Goal: Information Seeking & Learning: Learn about a topic

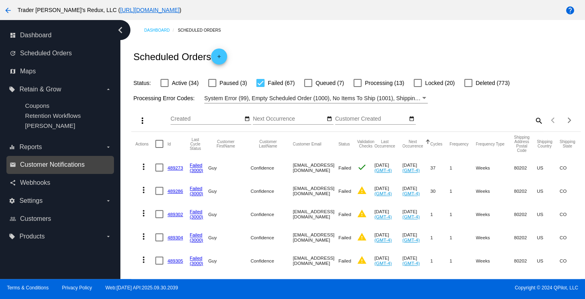
click at [65, 162] on span "Customer Notifications" at bounding box center [52, 164] width 65 height 7
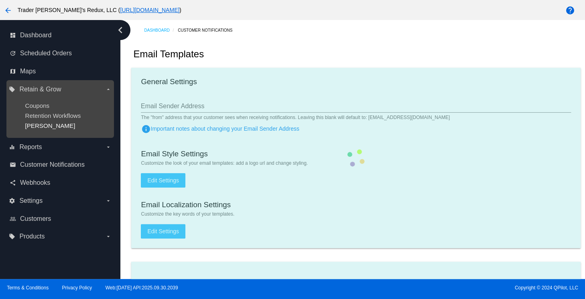
click at [34, 125] on span "[PERSON_NAME]" at bounding box center [50, 125] width 50 height 7
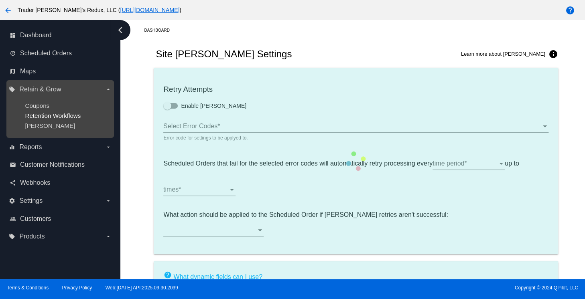
click at [65, 114] on span "Retention Workflows" at bounding box center [53, 115] width 56 height 7
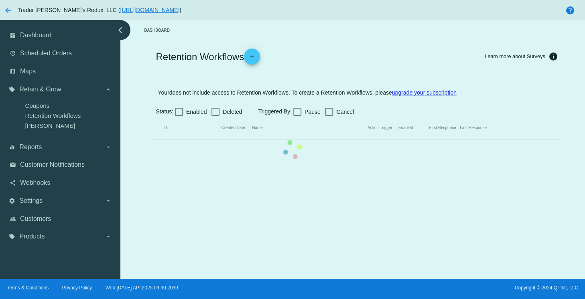
click at [154, 117] on mat-table "Id Created Date Name Action Trigger Enabled First Response Last Response" at bounding box center [356, 128] width 404 height 23
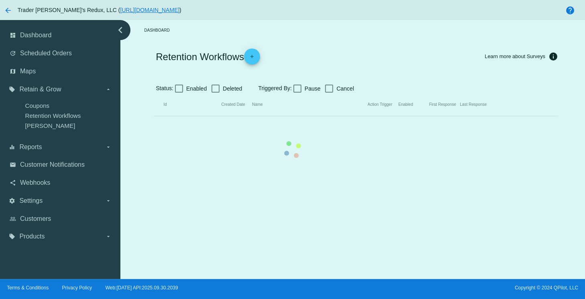
click at [154, 106] on mat-table "Id Created Date Name Action Trigger Enabled First Response Last Response" at bounding box center [356, 104] width 404 height 23
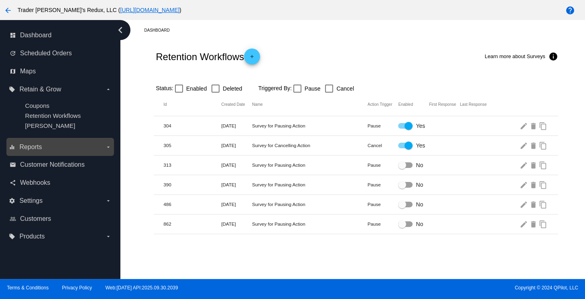
click at [75, 141] on div "equalizer Reports arrow_drop_down" at bounding box center [59, 147] width 107 height 18
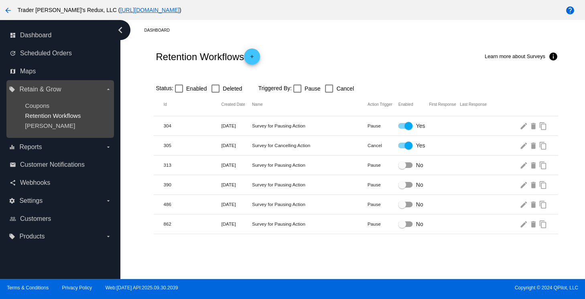
click at [27, 118] on span "Retention Workflows" at bounding box center [53, 115] width 56 height 7
click at [58, 117] on span "Retention Workflows" at bounding box center [53, 115] width 56 height 7
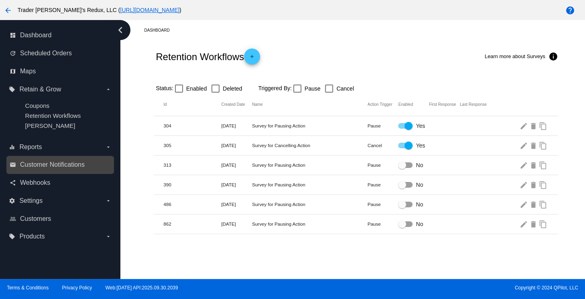
click at [47, 171] on link "email Customer Notifications" at bounding box center [61, 164] width 102 height 13
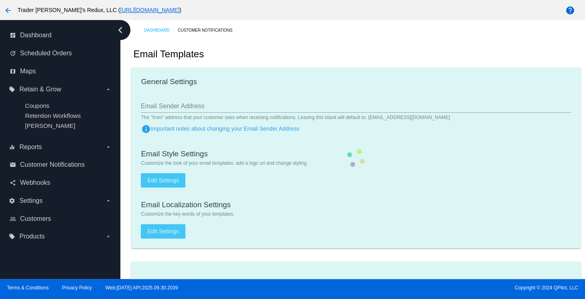
checkbox input "true"
type input "1"
checkbox input "true"
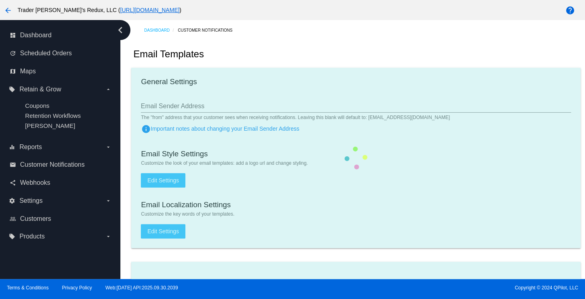
checkbox input "true"
type input "[EMAIL_ADDRESS][DOMAIN_NAME]"
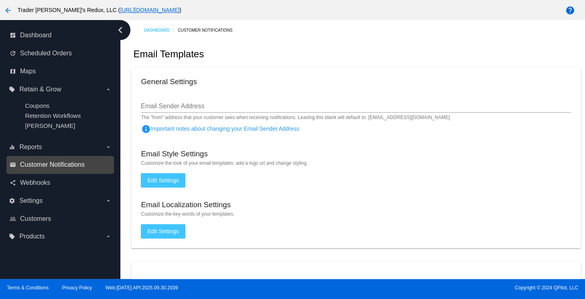
click at [47, 164] on span "Customer Notifications" at bounding box center [52, 164] width 65 height 7
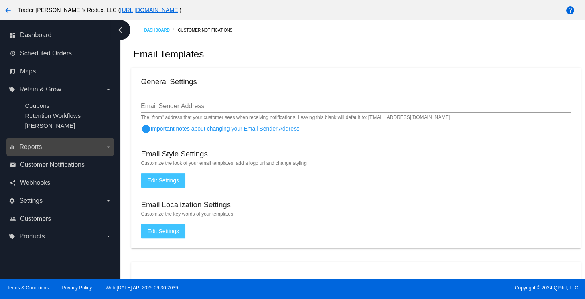
click at [79, 148] on label "equalizer Reports arrow_drop_down" at bounding box center [60, 147] width 102 height 13
click at [0, 0] on input "equalizer Reports arrow_drop_down" at bounding box center [0, 0] width 0 height 0
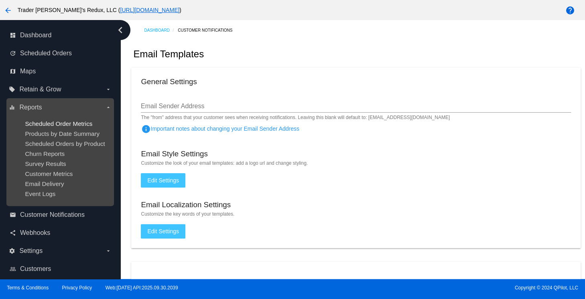
click at [42, 122] on span "Scheduled Order Metrics" at bounding box center [58, 123] width 67 height 7
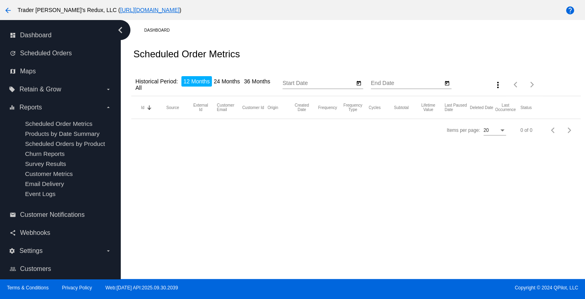
type input "[DATE]"
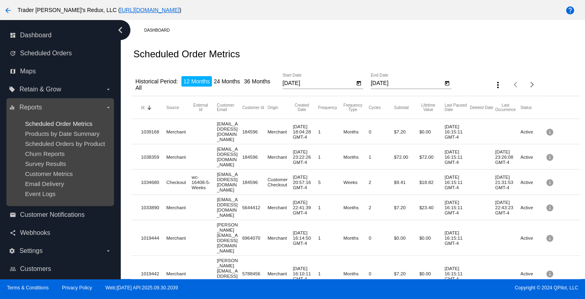
click at [57, 124] on span "Scheduled Order Metrics" at bounding box center [58, 123] width 67 height 7
click at [39, 129] on ul "Scheduled Order Metrics Products by Date Summary Scheduled Orders by Product Ch…" at bounding box center [60, 159] width 102 height 90
click at [41, 161] on ul "Scheduled Order Metrics Products by Date Summary Scheduled Orders by Product Ch…" at bounding box center [60, 159] width 102 height 90
click at [49, 137] on ul "Scheduled Order Metrics Products by Date Summary Scheduled Orders by Product Ch…" at bounding box center [60, 159] width 102 height 90
click at [77, 144] on span "Scheduled Orders by Product" at bounding box center [65, 143] width 80 height 7
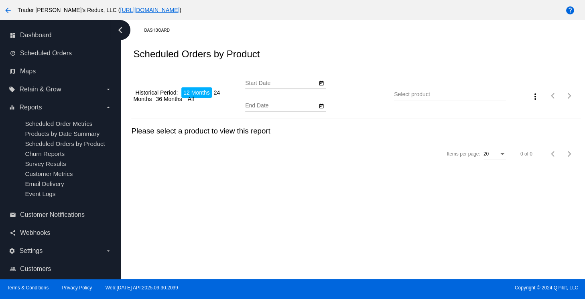
type input "[DATE]"
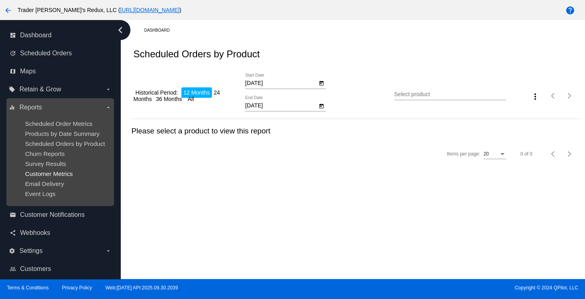
click at [43, 175] on span "Customer Metrics" at bounding box center [49, 173] width 48 height 7
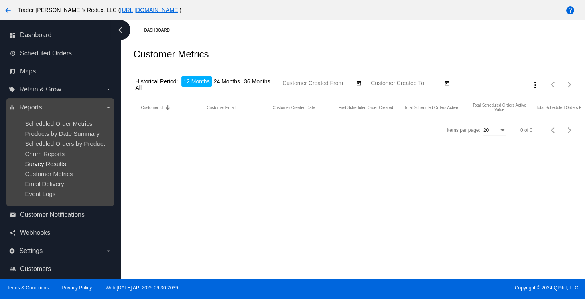
click at [44, 162] on span "Survey Results" at bounding box center [45, 163] width 41 height 7
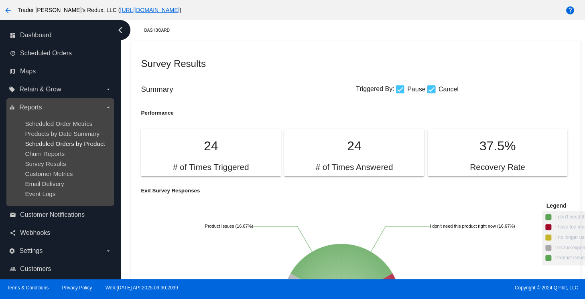
click at [93, 146] on span "Scheduled Orders by Product" at bounding box center [65, 143] width 80 height 7
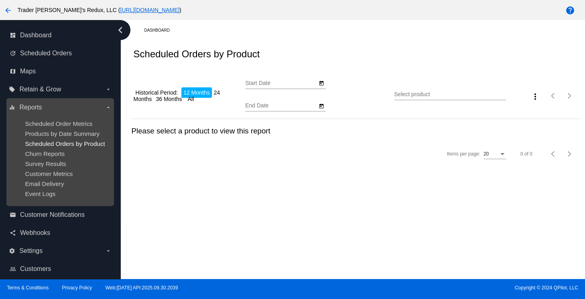
type input "[DATE]"
click at [52, 151] on span "Churn Reports" at bounding box center [45, 153] width 40 height 7
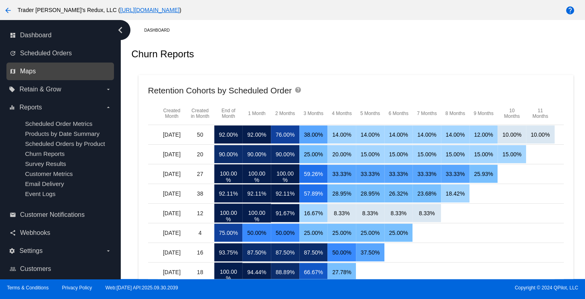
click at [26, 69] on span "Maps" at bounding box center [28, 71] width 16 height 7
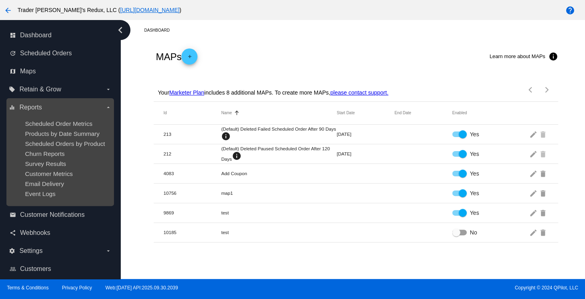
click at [52, 117] on ul "Scheduled Order Metrics Products by Date Summary Scheduled Orders by Product Ch…" at bounding box center [60, 159] width 102 height 90
click at [63, 127] on span "Scheduled Order Metrics" at bounding box center [58, 123] width 67 height 7
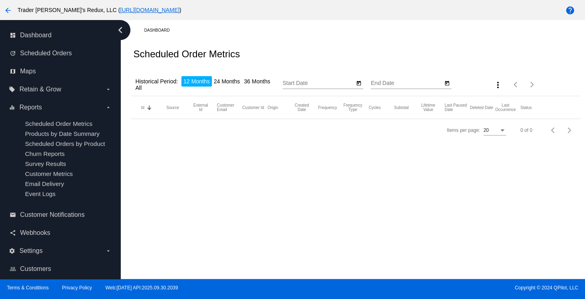
type input "[DATE]"
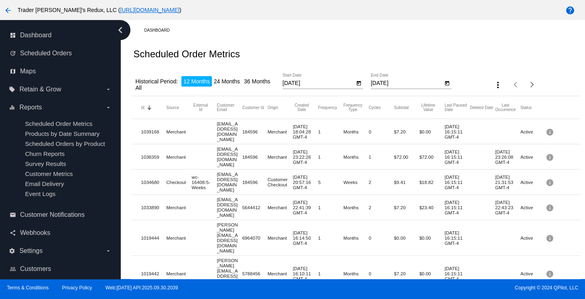
drag, startPoint x: 338, startPoint y: 204, endPoint x: 326, endPoint y: 210, distance: 13.5
click at [339, 207] on mat-cell "1" at bounding box center [330, 207] width 25 height 9
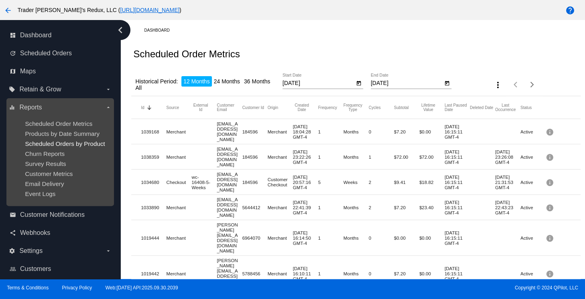
click at [77, 143] on span "Scheduled Orders by Product" at bounding box center [65, 143] width 80 height 7
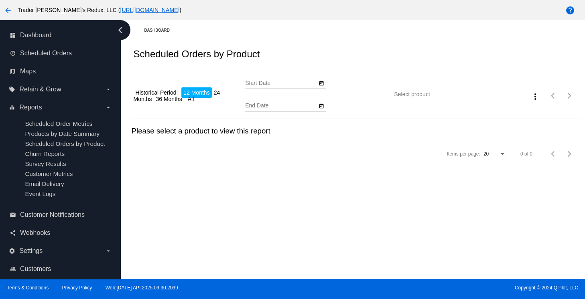
type input "[DATE]"
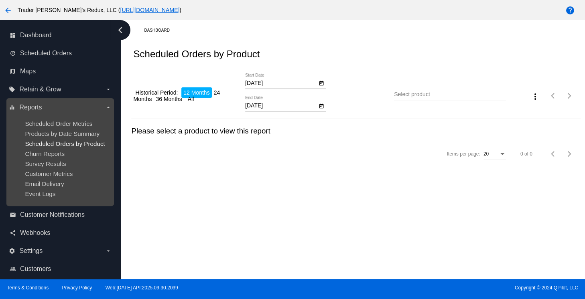
drag, startPoint x: 48, startPoint y: 159, endPoint x: 63, endPoint y: 143, distance: 21.8
click at [51, 159] on ul "Scheduled Order Metrics Products by Date Summary Scheduled Orders by Product Ch…" at bounding box center [60, 159] width 102 height 90
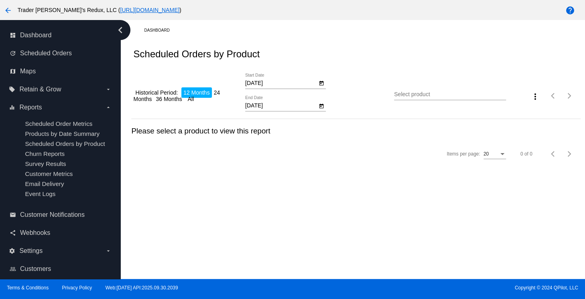
click at [251, 47] on div "Scheduled Orders by Product" at bounding box center [355, 53] width 449 height 27
click at [33, 69] on span "Maps" at bounding box center [28, 71] width 16 height 7
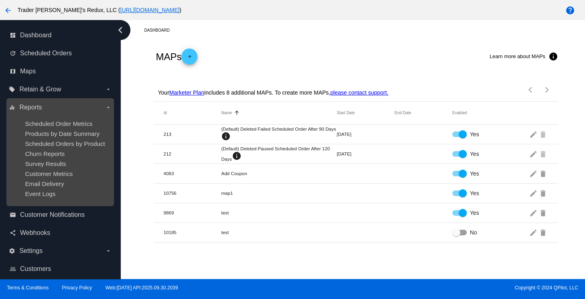
click at [60, 140] on ul "Scheduled Order Metrics Products by Date Summary Scheduled Orders by Product Ch…" at bounding box center [60, 159] width 102 height 90
click at [57, 132] on span "Products by Date Summary" at bounding box center [62, 133] width 75 height 7
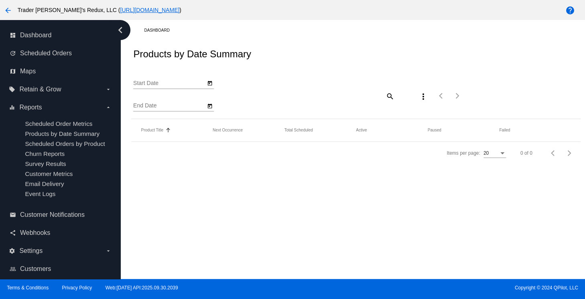
type input "[DATE]"
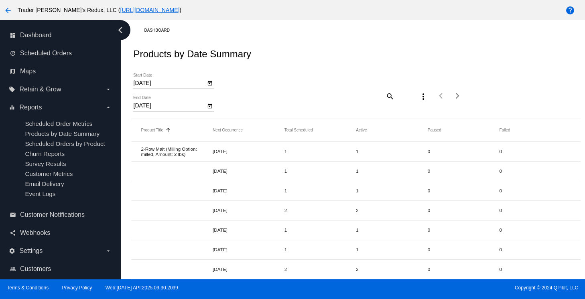
click at [295, 40] on div "Products by Date Summary" at bounding box center [355, 53] width 449 height 27
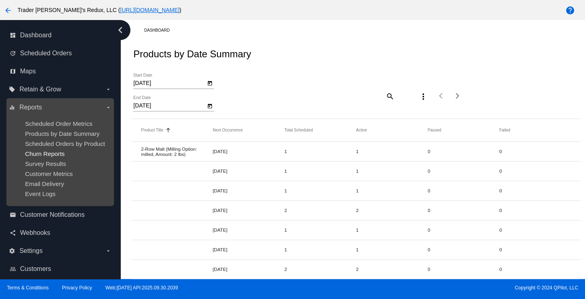
click at [48, 156] on span "Churn Reports" at bounding box center [45, 153] width 40 height 7
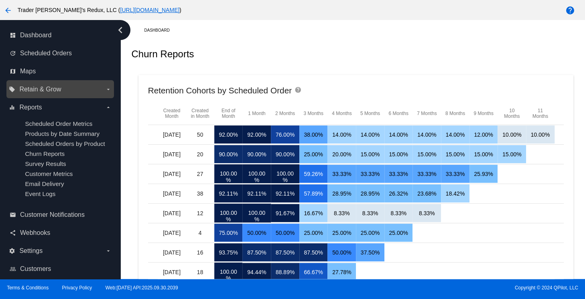
click at [52, 89] on span "Retain & Grow" at bounding box center [40, 89] width 42 height 7
click at [0, 0] on input "local_offer Retain & Grow arrow_drop_down" at bounding box center [0, 0] width 0 height 0
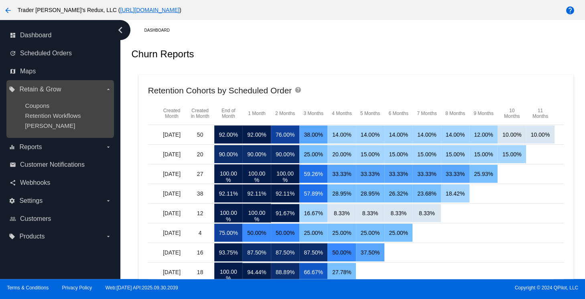
click at [37, 101] on ul "Coupons Retention Workflows [PERSON_NAME]" at bounding box center [60, 116] width 102 height 40
click at [40, 108] on span "Coupons" at bounding box center [37, 105] width 24 height 7
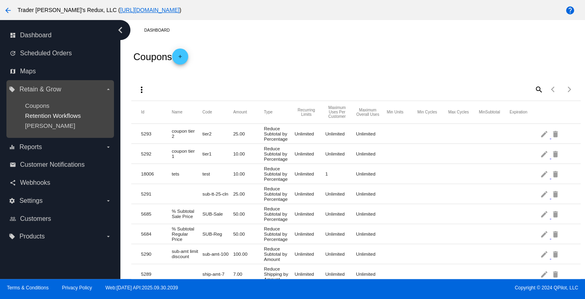
click at [40, 118] on span "Retention Workflows" at bounding box center [53, 115] width 56 height 7
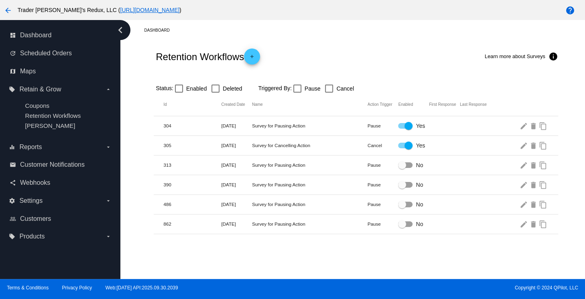
click at [317, 74] on div at bounding box center [356, 76] width 404 height 6
click at [314, 101] on mat-header-row "Id Created Date Name Action Trigger Enabled First Response Last Response" at bounding box center [356, 104] width 404 height 23
click at [121, 117] on div "Dashboard Retention Workflows add Learn more about Surveys info Status: Enabled…" at bounding box center [352, 149] width 464 height 259
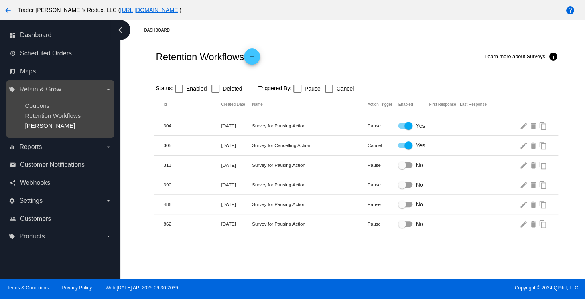
click at [39, 123] on span "[PERSON_NAME]" at bounding box center [50, 125] width 50 height 7
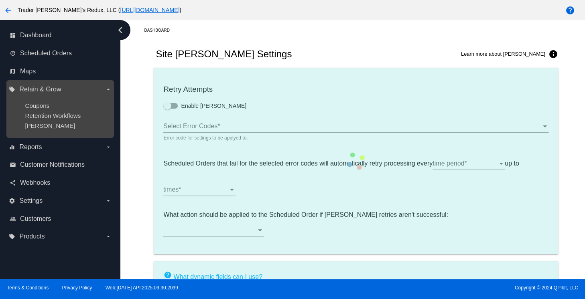
type input "If no changes are made, we will automatically retry processing your {{Scheduled…"
type input "If no changes are made, we will automatically {{DunningAction}} your {{Schedule…"
type input "Your {{ScheduledOrder}} was {{DunningAction}}."
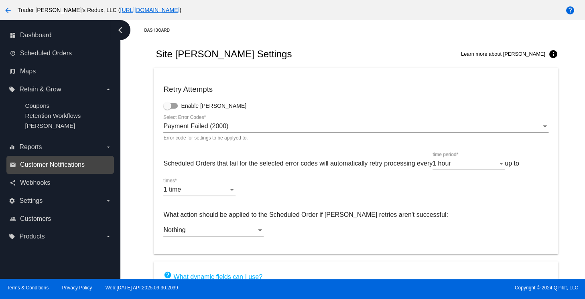
click at [64, 167] on span "Customer Notifications" at bounding box center [52, 164] width 65 height 7
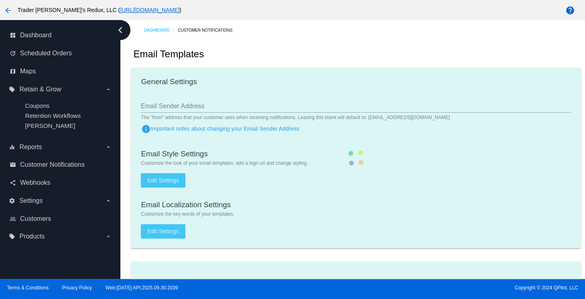
checkbox input "true"
type input "1"
checkbox input "true"
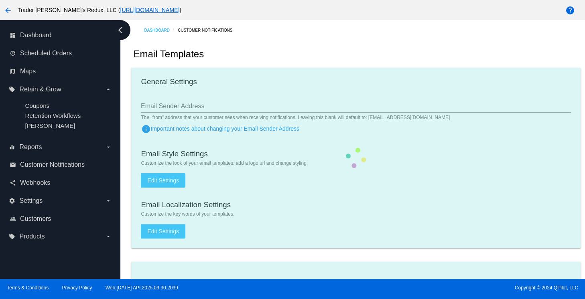
checkbox input "true"
type input "[EMAIL_ADDRESS][DOMAIN_NAME]"
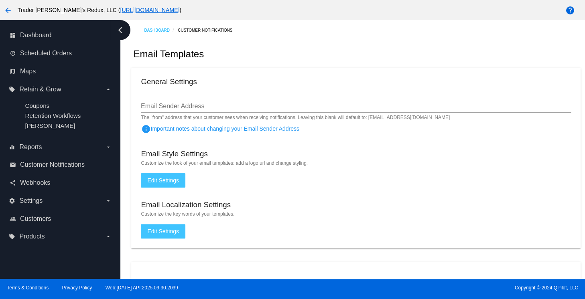
click at [347, 55] on div "Email Templates" at bounding box center [355, 53] width 449 height 27
drag, startPoint x: 120, startPoint y: 115, endPoint x: 85, endPoint y: 125, distance: 36.3
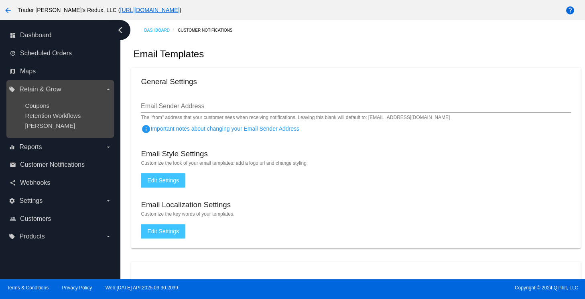
click at [119, 116] on nav "dashboard Dashboard update Scheduled Orders map Maps local_offer Retain & Grow …" at bounding box center [60, 136] width 120 height 232
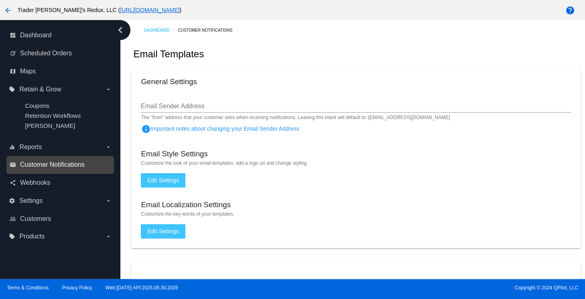
click at [69, 163] on span "Customer Notifications" at bounding box center [52, 164] width 65 height 7
click at [71, 168] on span "Customer Notifications" at bounding box center [52, 164] width 65 height 7
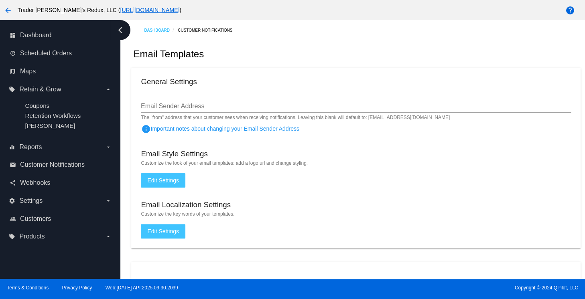
click at [307, 26] on div "Dashboard Customer Notifications" at bounding box center [362, 30] width 436 height 12
drag, startPoint x: 365, startPoint y: 218, endPoint x: 284, endPoint y: 226, distance: 81.4
click at [364, 218] on mat-card "General Settings Email Sender Address The "from" address that your customer see…" at bounding box center [355, 158] width 449 height 180
drag, startPoint x: 330, startPoint y: 82, endPoint x: 381, endPoint y: 82, distance: 50.5
click at [334, 84] on div "General Settings" at bounding box center [355, 82] width 429 height 11
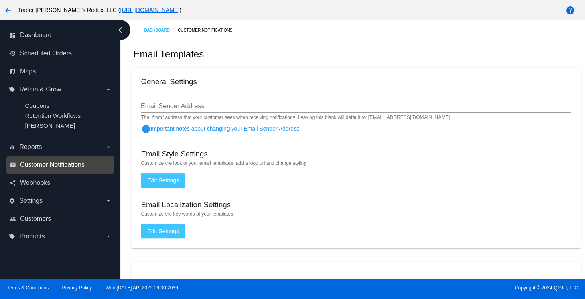
click at [59, 164] on span "Customer Notifications" at bounding box center [52, 164] width 65 height 7
click at [57, 161] on link "email Customer Notifications" at bounding box center [61, 164] width 102 height 13
click at [43, 156] on div "email Customer Notifications" at bounding box center [59, 165] width 107 height 18
click at [48, 168] on span "Customer Notifications" at bounding box center [52, 164] width 65 height 7
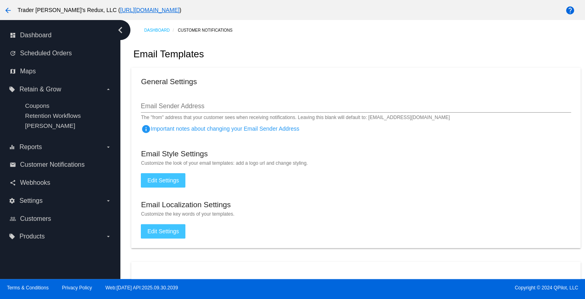
drag, startPoint x: 299, startPoint y: 66, endPoint x: 303, endPoint y: 64, distance: 4.7
click at [301, 65] on div "Email Templates" at bounding box center [355, 53] width 449 height 27
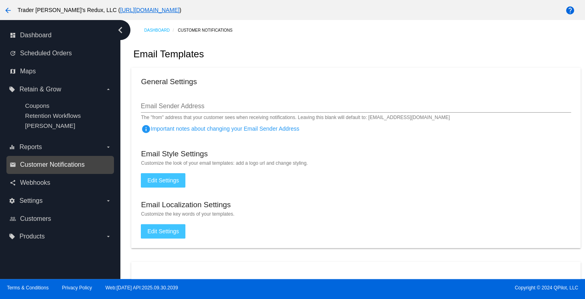
click at [24, 168] on span "Customer Notifications" at bounding box center [52, 164] width 65 height 7
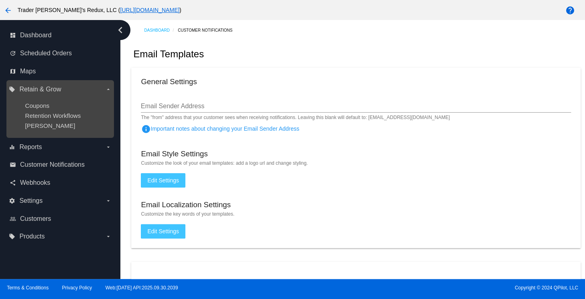
click at [37, 109] on ul "Coupons Retention Workflows [PERSON_NAME]" at bounding box center [60, 116] width 102 height 40
click at [37, 113] on span "Retention Workflows" at bounding box center [53, 115] width 56 height 7
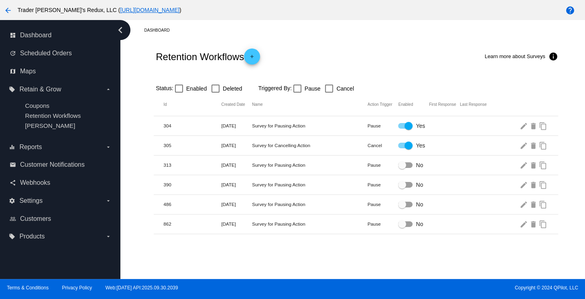
click at [297, 28] on div "Dashboard" at bounding box center [362, 30] width 436 height 12
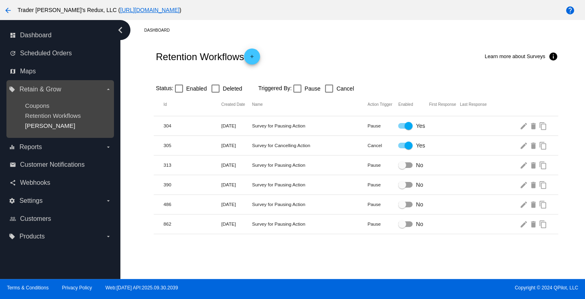
click at [33, 122] on span "[PERSON_NAME]" at bounding box center [50, 125] width 50 height 7
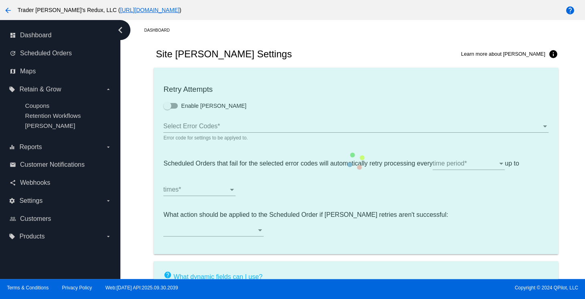
type input "If no changes are made, we will automatically retry processing your {{Scheduled…"
type input "If no changes are made, we will automatically {{DunningAction}} your {{Schedule…"
type input "Your {{ScheduledOrder}} was {{DunningAction}}."
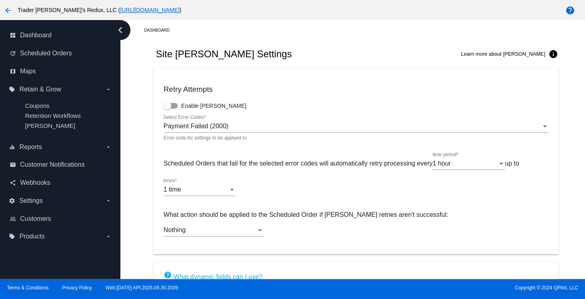
drag, startPoint x: 262, startPoint y: 43, endPoint x: 271, endPoint y: 40, distance: 9.9
click at [262, 43] on div "Site [PERSON_NAME] Settings Learn more about [PERSON_NAME] info" at bounding box center [356, 53] width 404 height 27
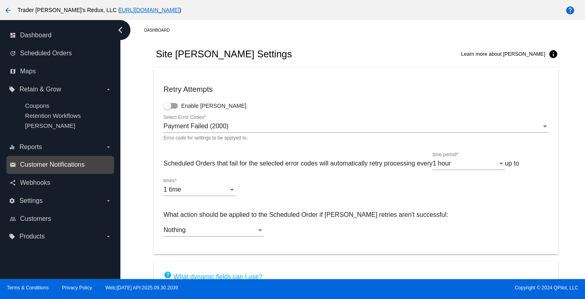
click at [47, 168] on span "Customer Notifications" at bounding box center [52, 164] width 65 height 7
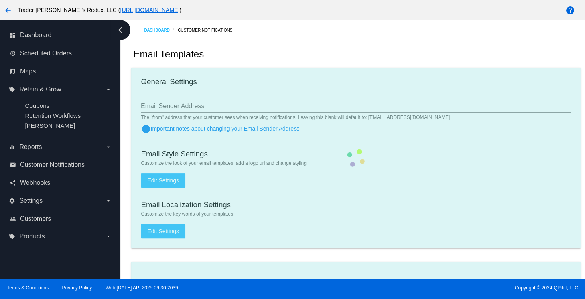
checkbox input "true"
type input "1"
checkbox input "true"
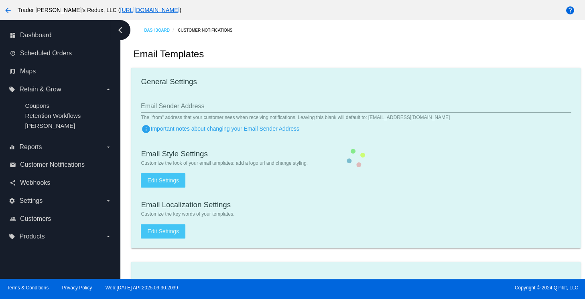
checkbox input "true"
type input "[EMAIL_ADDRESS][DOMAIN_NAME]"
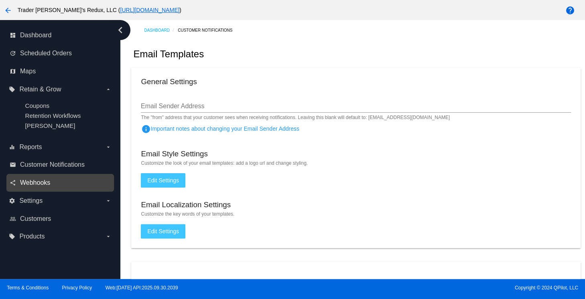
click at [24, 186] on span "Webhooks" at bounding box center [35, 182] width 30 height 7
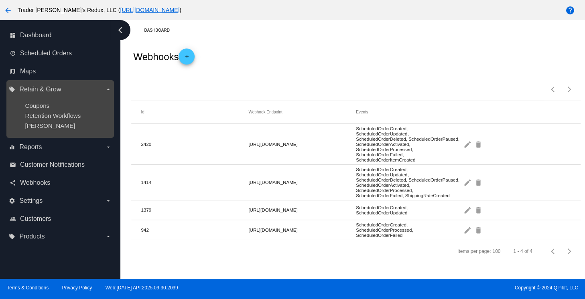
click at [40, 130] on ul "Coupons Retention Workflows [PERSON_NAME]" at bounding box center [60, 116] width 102 height 40
click at [32, 117] on span "Retention Workflows" at bounding box center [53, 115] width 56 height 7
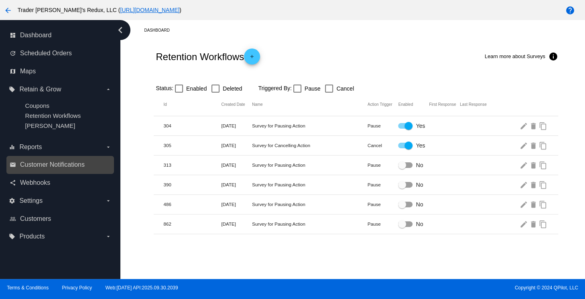
click at [48, 159] on div "email Customer Notifications" at bounding box center [59, 165] width 107 height 18
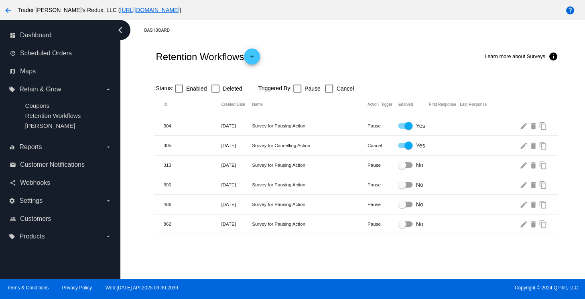
click at [342, 81] on div "Status: Enabled Deleted Triggered By: Pause Cancel" at bounding box center [356, 85] width 404 height 15
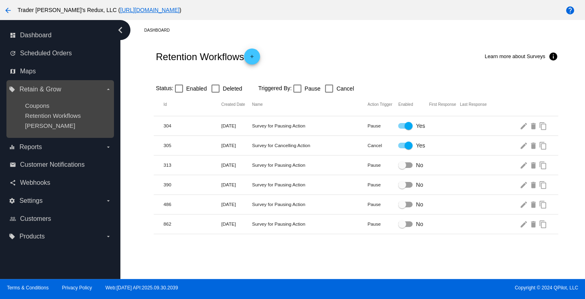
click at [93, 124] on nav "dashboard Dashboard update Scheduled Orders map Maps local_offer Retain & Grow …" at bounding box center [60, 136] width 120 height 232
click at [19, 127] on ul "Coupons Retention Workflows [PERSON_NAME]" at bounding box center [60, 116] width 102 height 40
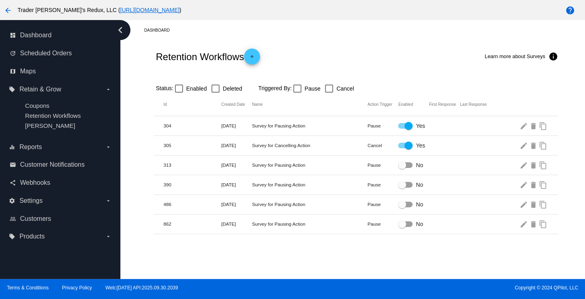
click at [95, 134] on ul "Coupons Retention Workflows [PERSON_NAME]" at bounding box center [60, 116] width 102 height 40
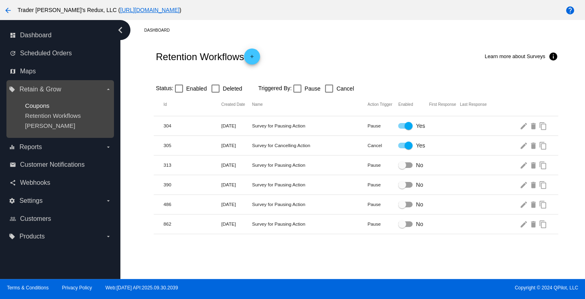
click at [26, 105] on span "Coupons" at bounding box center [37, 105] width 24 height 7
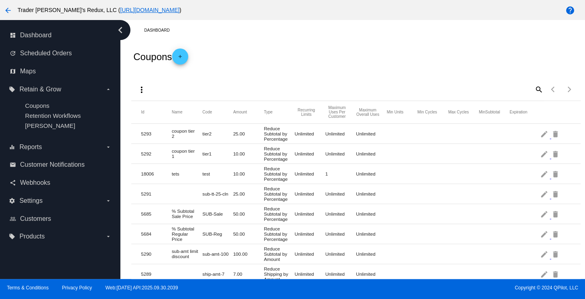
click at [296, 42] on div "Coupons add" at bounding box center [355, 56] width 449 height 32
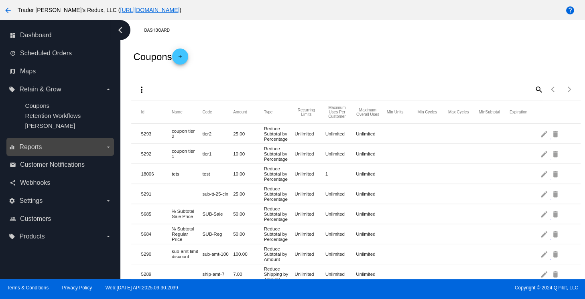
click at [37, 154] on label "equalizer Reports arrow_drop_down" at bounding box center [60, 147] width 102 height 13
click at [0, 0] on input "equalizer Reports arrow_drop_down" at bounding box center [0, 0] width 0 height 0
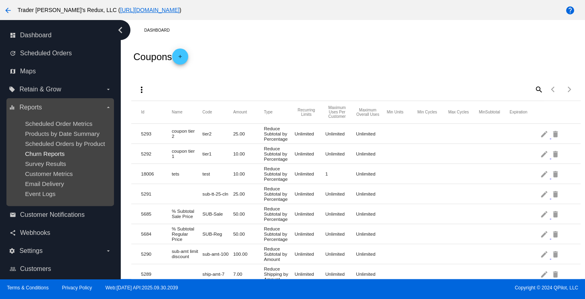
click at [35, 151] on span "Churn Reports" at bounding box center [45, 153] width 40 height 7
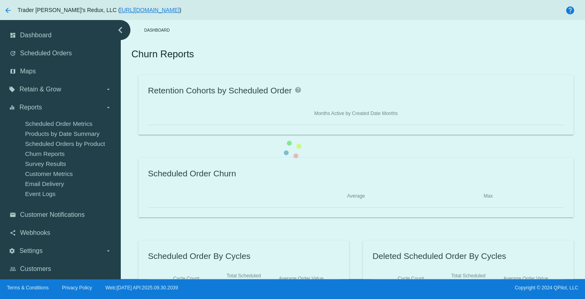
drag, startPoint x: 78, startPoint y: 149, endPoint x: 228, endPoint y: 111, distance: 154.8
click at [131, 156] on div "Retention Cohorts by Scheduled Order help Months Active by Created Date Months …" at bounding box center [355, 187] width 449 height 225
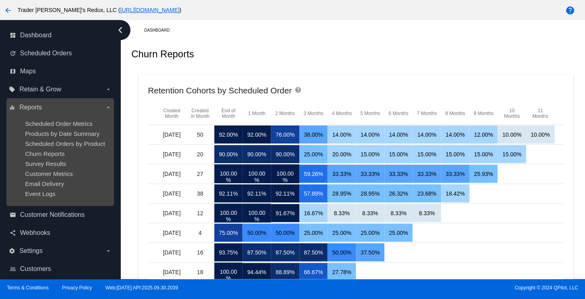
click at [44, 201] on ul "Scheduled Order Metrics Products by Date Summary Scheduled Orders by Product Ch…" at bounding box center [60, 159] width 102 height 90
click at [69, 134] on span "Products by Date Summary" at bounding box center [62, 133] width 75 height 7
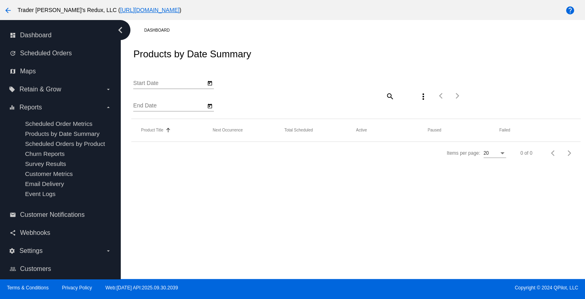
type input "[DATE]"
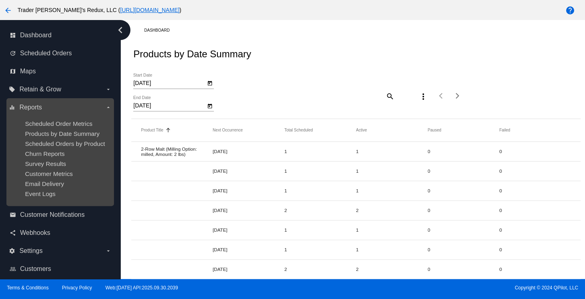
click at [53, 138] on ul "Scheduled Order Metrics Products by Date Summary Scheduled Orders by Product Ch…" at bounding box center [60, 159] width 102 height 90
click at [61, 147] on span "Scheduled Orders by Product" at bounding box center [65, 143] width 80 height 7
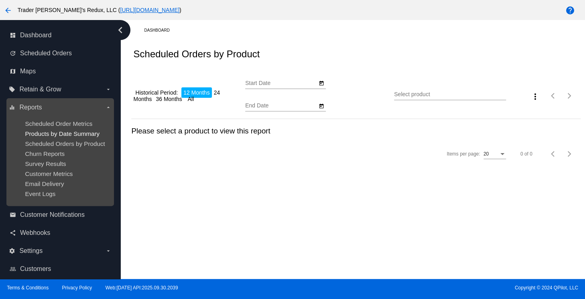
click at [59, 134] on span "Products by Date Summary" at bounding box center [62, 133] width 75 height 7
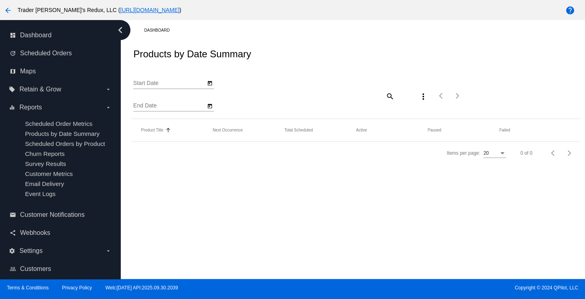
type input "[DATE]"
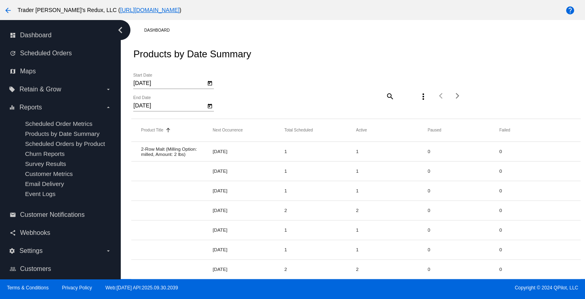
click at [364, 53] on div "Products by Date Summary" at bounding box center [355, 53] width 449 height 27
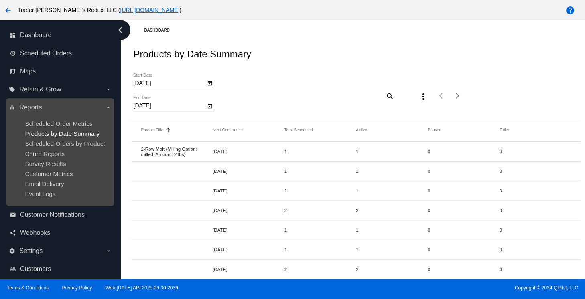
click at [73, 135] on span "Products by Date Summary" at bounding box center [62, 133] width 75 height 7
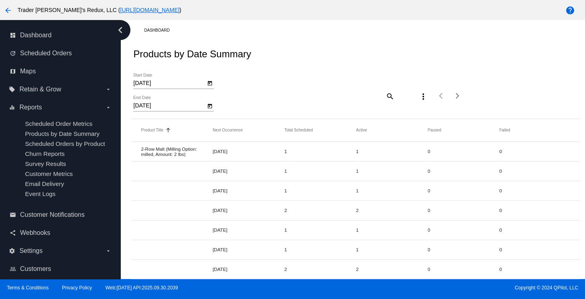
drag, startPoint x: 324, startPoint y: 55, endPoint x: 137, endPoint y: 90, distance: 190.5
click at [321, 55] on div "Products by Date Summary" at bounding box center [355, 53] width 449 height 27
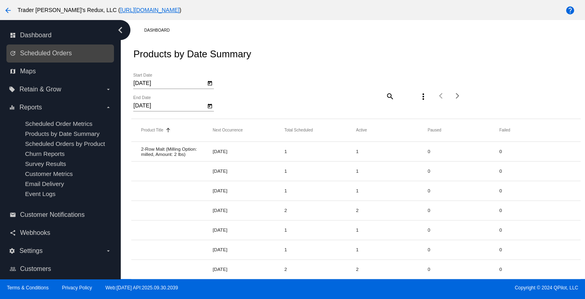
click at [66, 48] on link "update Scheduled Orders" at bounding box center [61, 53] width 102 height 13
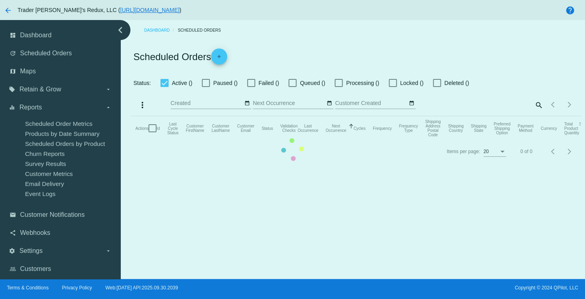
checkbox input "false"
checkbox input "true"
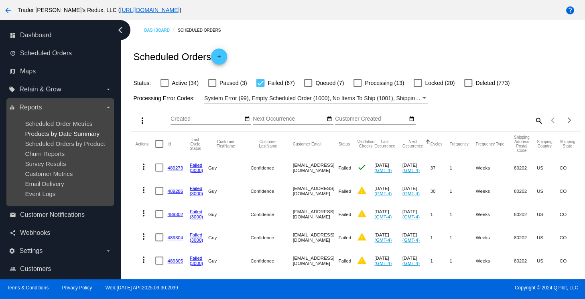
click at [82, 132] on span "Products by Date Summary" at bounding box center [62, 133] width 75 height 7
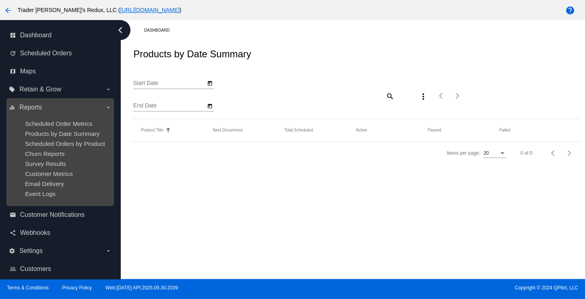
click at [53, 169] on ul "Scheduled Order Metrics Products by Date Summary Scheduled Orders by Product Ch…" at bounding box center [60, 159] width 102 height 90
click at [51, 164] on span "Survey Results" at bounding box center [45, 163] width 41 height 7
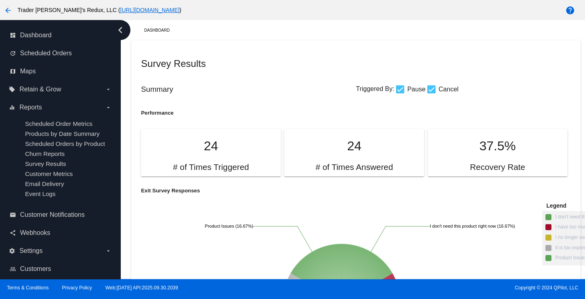
drag, startPoint x: 283, startPoint y: 52, endPoint x: 337, endPoint y: 76, distance: 58.9
click at [285, 52] on div "Survey Results" at bounding box center [355, 63] width 429 height 27
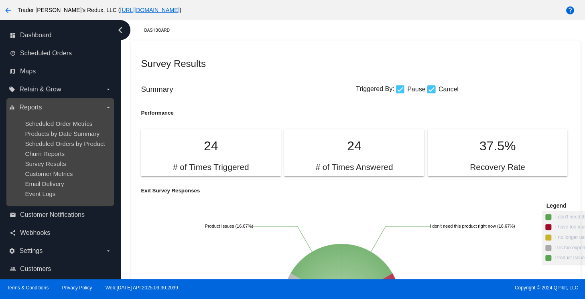
click at [74, 113] on label "equalizer Reports arrow_drop_down" at bounding box center [60, 107] width 102 height 13
click at [0, 0] on input "equalizer Reports arrow_drop_down" at bounding box center [0, 0] width 0 height 0
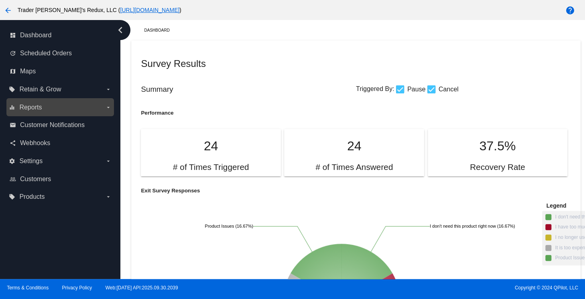
click at [29, 108] on span "Reports" at bounding box center [30, 107] width 22 height 7
click at [0, 0] on input "equalizer Reports arrow_drop_down" at bounding box center [0, 0] width 0 height 0
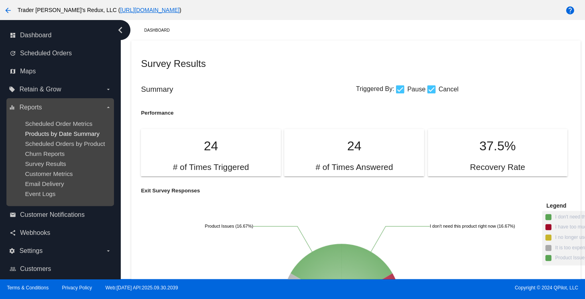
click at [45, 134] on span "Products by Date Summary" at bounding box center [62, 133] width 75 height 7
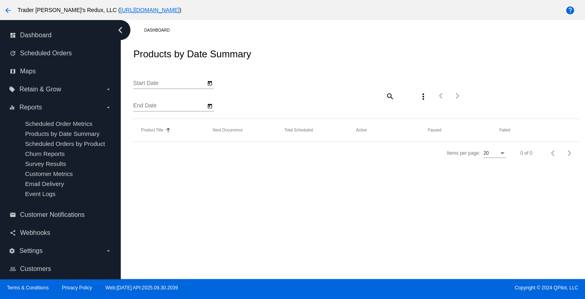
type input "[DATE]"
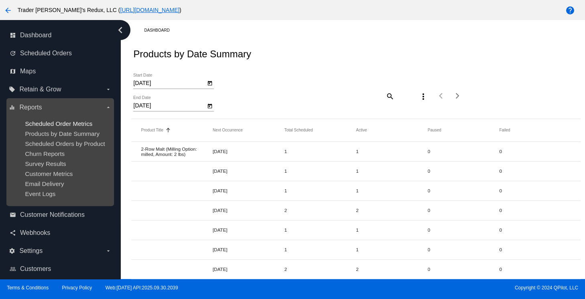
click at [74, 124] on span "Scheduled Order Metrics" at bounding box center [58, 123] width 67 height 7
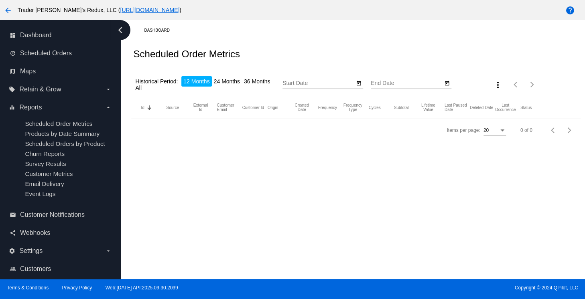
type input "[DATE]"
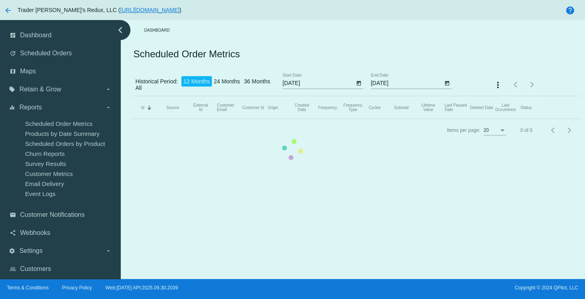
drag, startPoint x: 263, startPoint y: 32, endPoint x: 204, endPoint y: 47, distance: 60.9
click at [263, 96] on mat-table "Id Sorted by Id descending Source External Id Customer Email Customer Id Origin…" at bounding box center [355, 107] width 449 height 23
click at [131, 96] on mat-table "Id Sorted by Id descending Source External Id Customer Email Customer Id Origin…" at bounding box center [355, 107] width 449 height 23
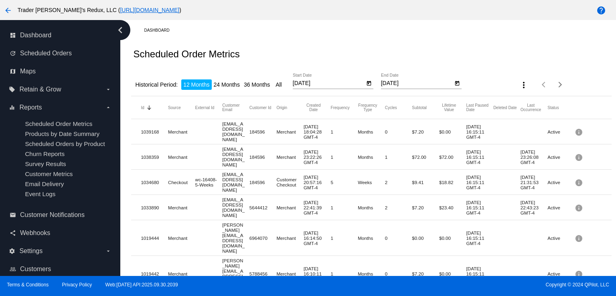
click at [316, 32] on div "Dashboard" at bounding box center [377, 30] width 467 height 12
click at [239, 87] on li "24 Months" at bounding box center [227, 84] width 30 height 10
type input "[DATE]"
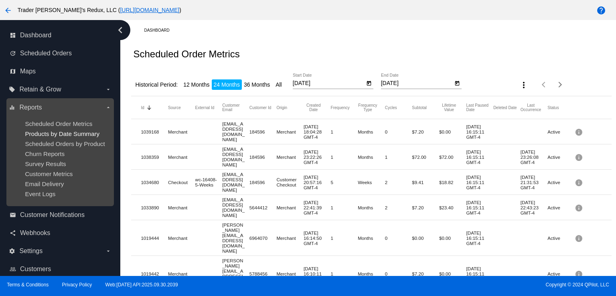
click at [65, 130] on span "Products by Date Summary" at bounding box center [62, 133] width 75 height 7
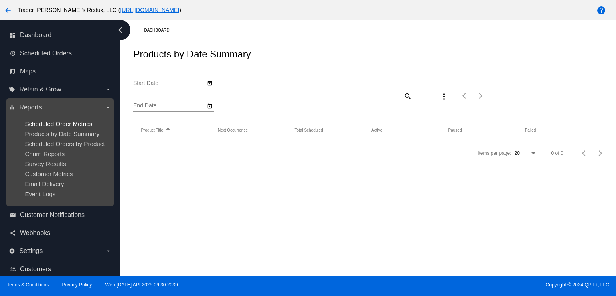
click at [59, 121] on span "Scheduled Order Metrics" at bounding box center [58, 123] width 67 height 7
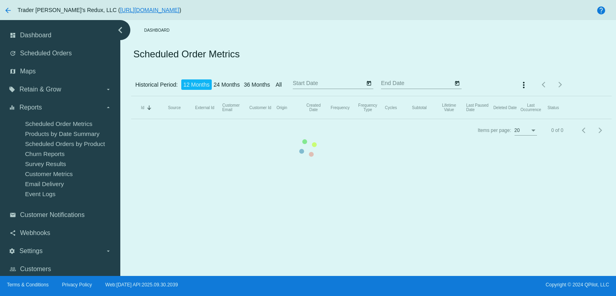
type input "[DATE]"
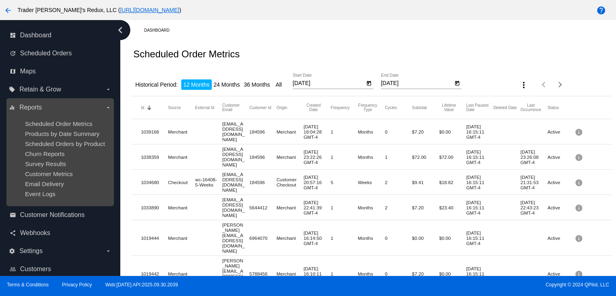
click at [51, 170] on ul "Scheduled Order Metrics Products by Date Summary Scheduled Orders by Product Ch…" at bounding box center [60, 159] width 102 height 90
click at [51, 168] on ul "Scheduled Order Metrics Products by Date Summary Scheduled Orders by Product Ch…" at bounding box center [60, 159] width 102 height 90
click at [47, 164] on span "Survey Results" at bounding box center [45, 163] width 41 height 7
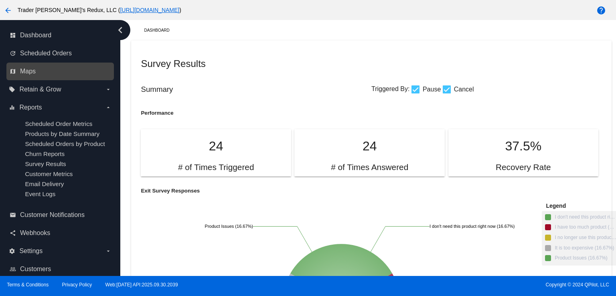
click at [38, 73] on link "map Maps" at bounding box center [61, 71] width 102 height 13
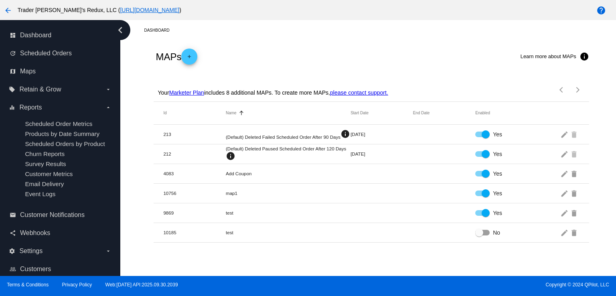
click at [312, 65] on div "MAPs add Learn more about MAPs info" at bounding box center [371, 56] width 435 height 32
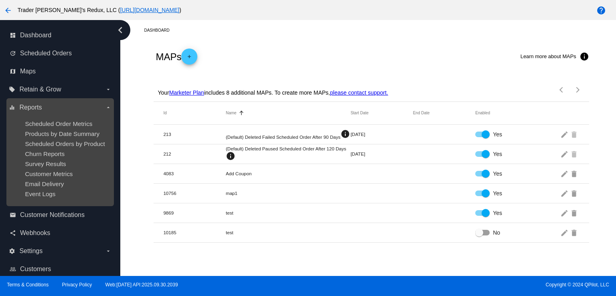
click at [103, 147] on div "Scheduled Orders by Product" at bounding box center [66, 143] width 83 height 7
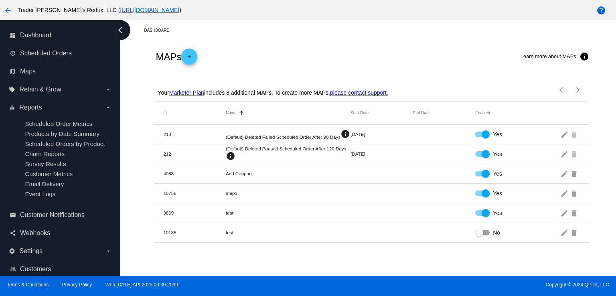
click at [351, 84] on div "Your Marketer Plan includes 8 additional MAPs. To create more MAPs, please cont…" at bounding box center [272, 89] width 232 height 23
drag, startPoint x: 257, startPoint y: 49, endPoint x: 204, endPoint y: 16, distance: 62.2
click at [257, 48] on div "MAPs add Learn more about MAPs info" at bounding box center [371, 56] width 435 height 32
